Goal: Transaction & Acquisition: Obtain resource

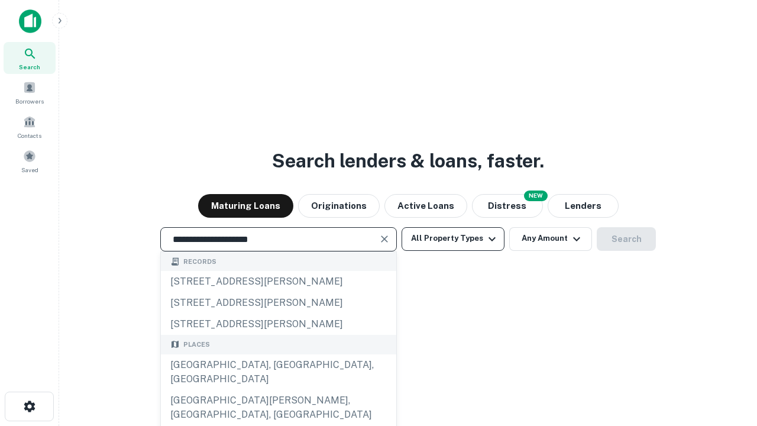
click at [278, 390] on div "Santa Monica, CA, USA" at bounding box center [278, 371] width 235 height 35
click at [453, 238] on button "All Property Types" at bounding box center [452, 239] width 103 height 24
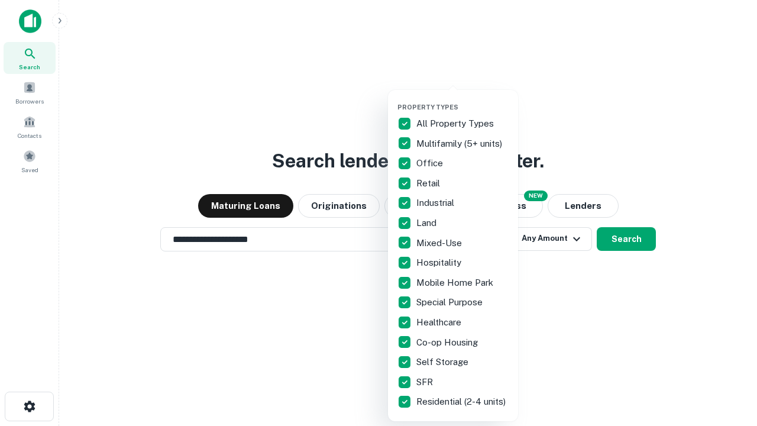
type input "**********"
click at [462, 99] on button "button" at bounding box center [462, 99] width 130 height 1
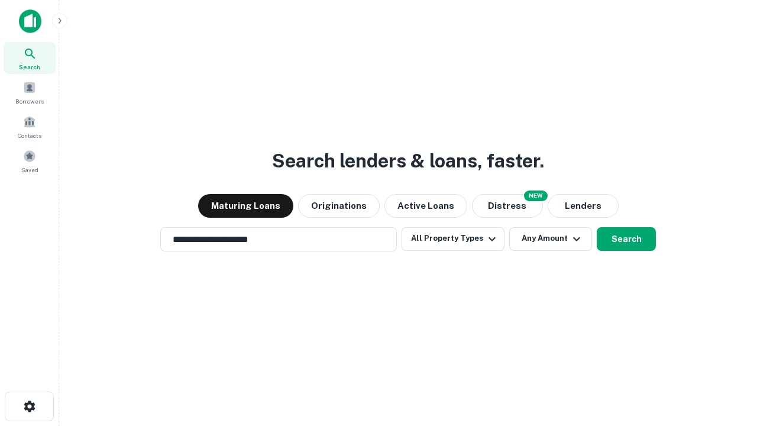
scroll to position [18, 0]
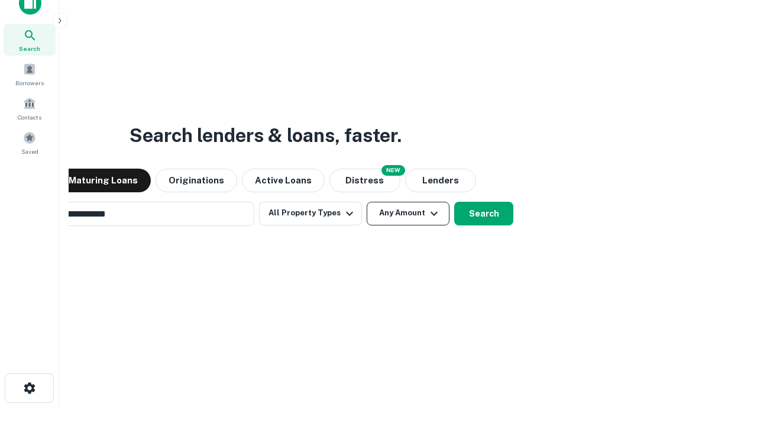
click at [367, 202] on button "Any Amount" at bounding box center [408, 214] width 83 height 24
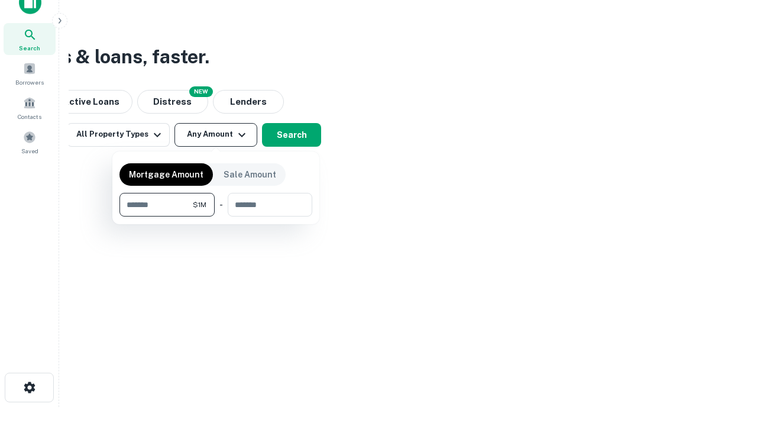
type input "*******"
click at [216, 216] on button "button" at bounding box center [215, 216] width 193 height 1
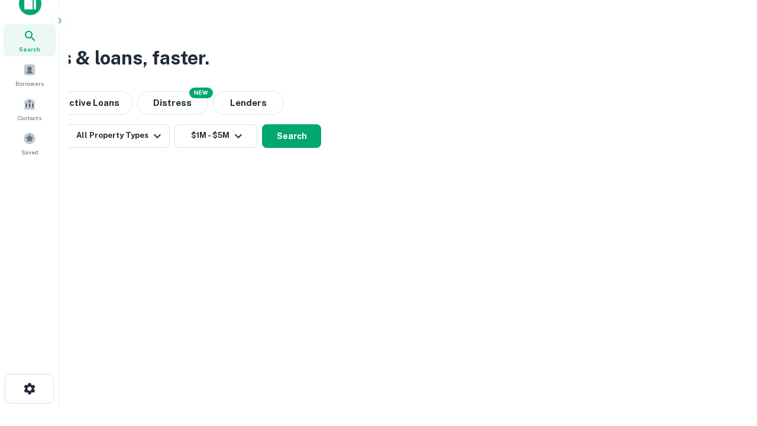
scroll to position [7, 218]
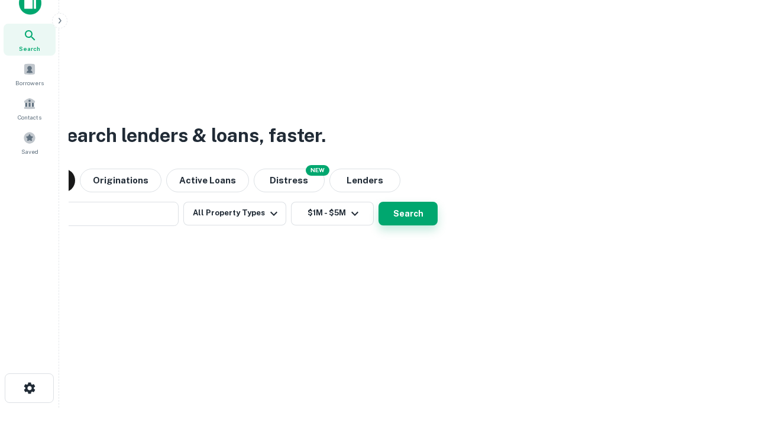
click at [378, 202] on button "Search" at bounding box center [407, 214] width 59 height 24
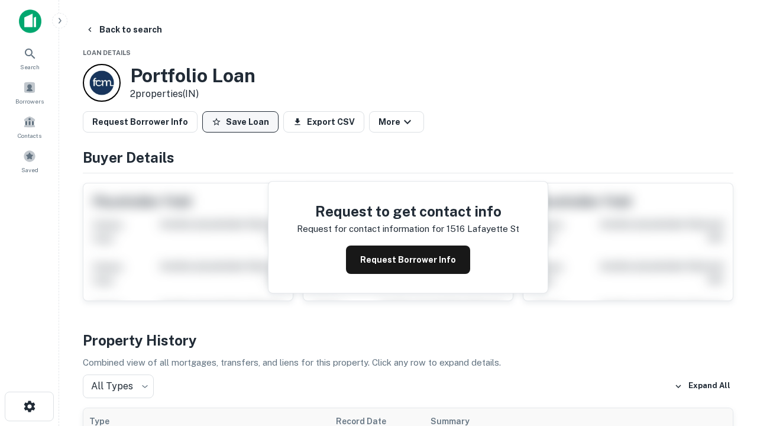
click at [240, 122] on button "Save Loan" at bounding box center [240, 121] width 76 height 21
click at [243, 122] on button "Loan Saved" at bounding box center [243, 121] width 82 height 21
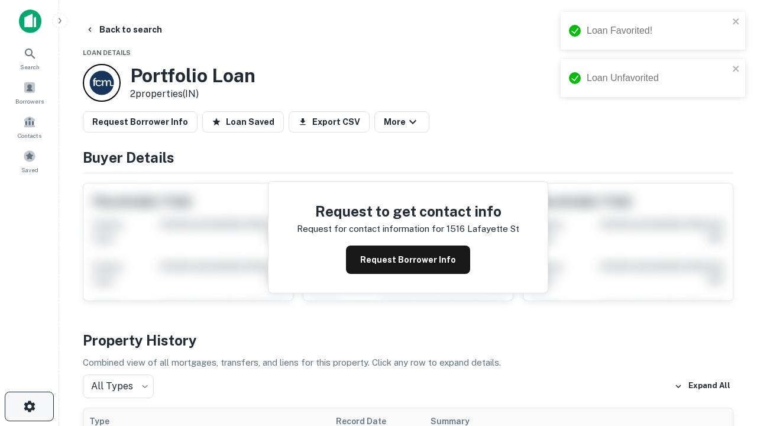
click at [29, 406] on icon "button" at bounding box center [29, 406] width 14 height 14
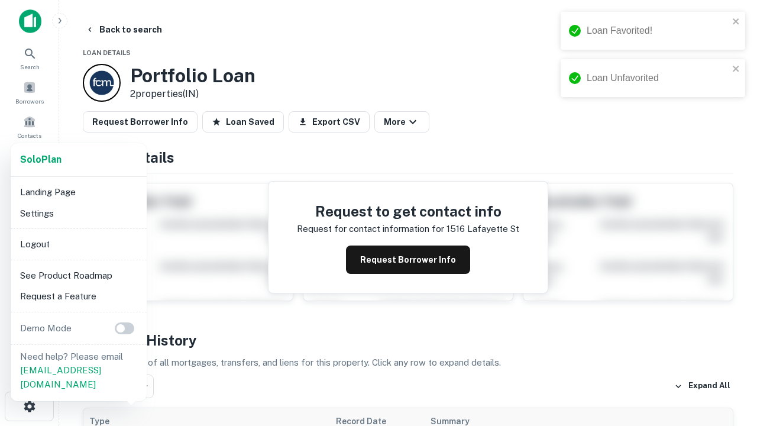
click at [78, 244] on li "Logout" at bounding box center [78, 244] width 127 height 21
